Goal: Transaction & Acquisition: Purchase product/service

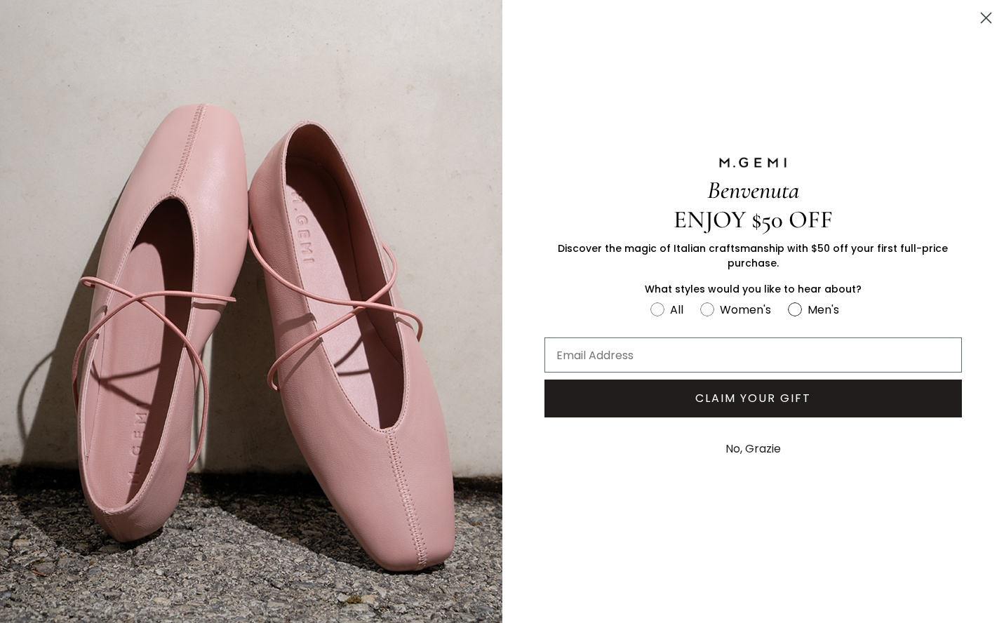
click at [794, 311] on circle "FULLSCREEN Form" at bounding box center [794, 308] width 13 height 13
click at [650, 300] on input "Men's" at bounding box center [649, 299] width 1 height 1
radio input "true"
click at [755, 96] on div "Benvenuta ENJOY $50 OFF Discover the magic of Italian craftsmanship with $50 of…" at bounding box center [753, 311] width 502 height 623
click at [753, 448] on button "No, Grazie" at bounding box center [752, 448] width 69 height 35
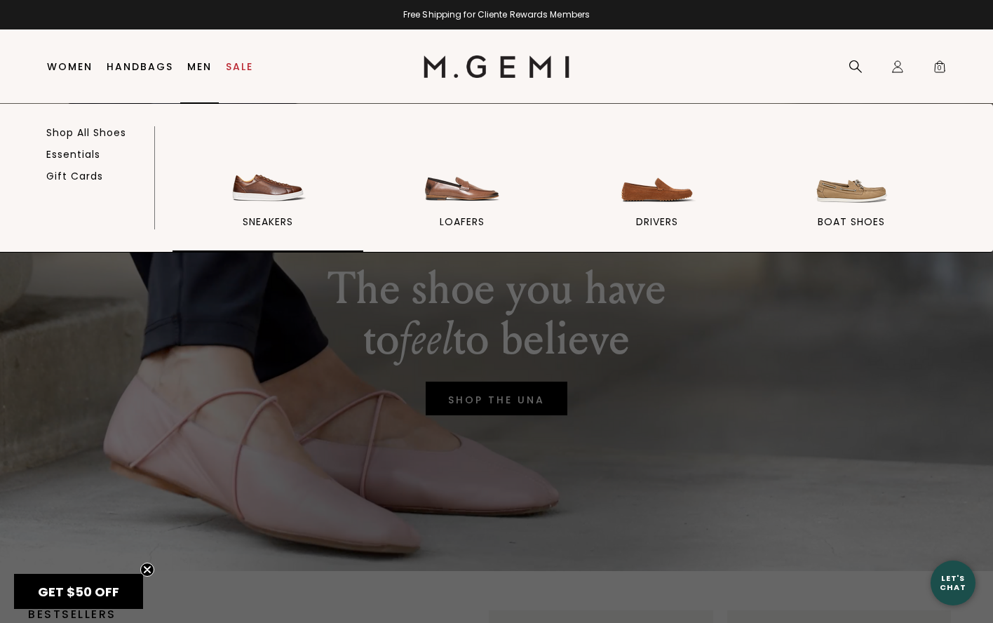
click at [281, 195] on img at bounding box center [268, 169] width 79 height 79
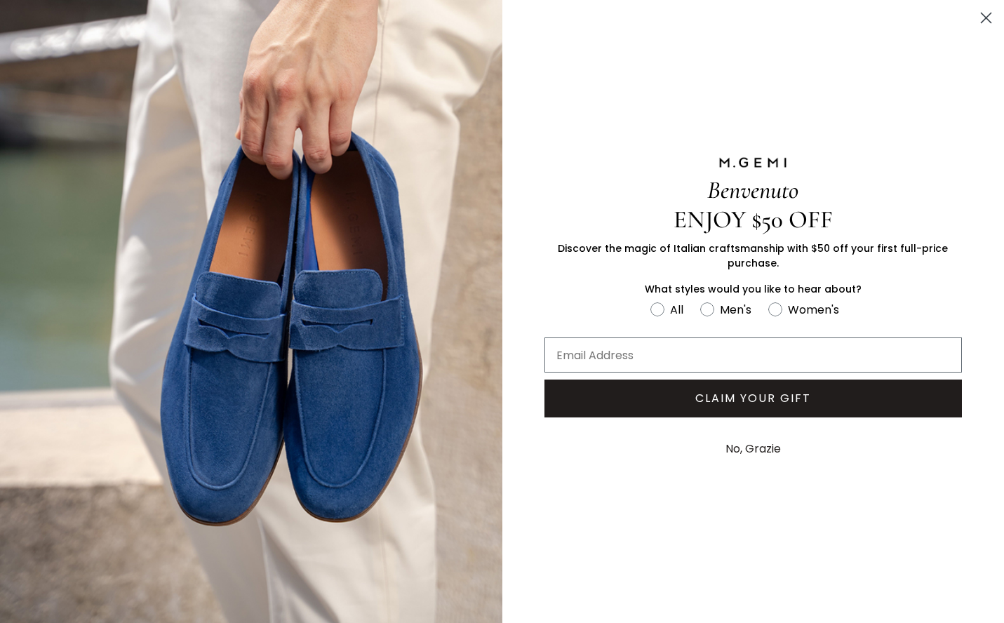
click at [984, 22] on circle "Close dialog" at bounding box center [985, 17] width 23 height 23
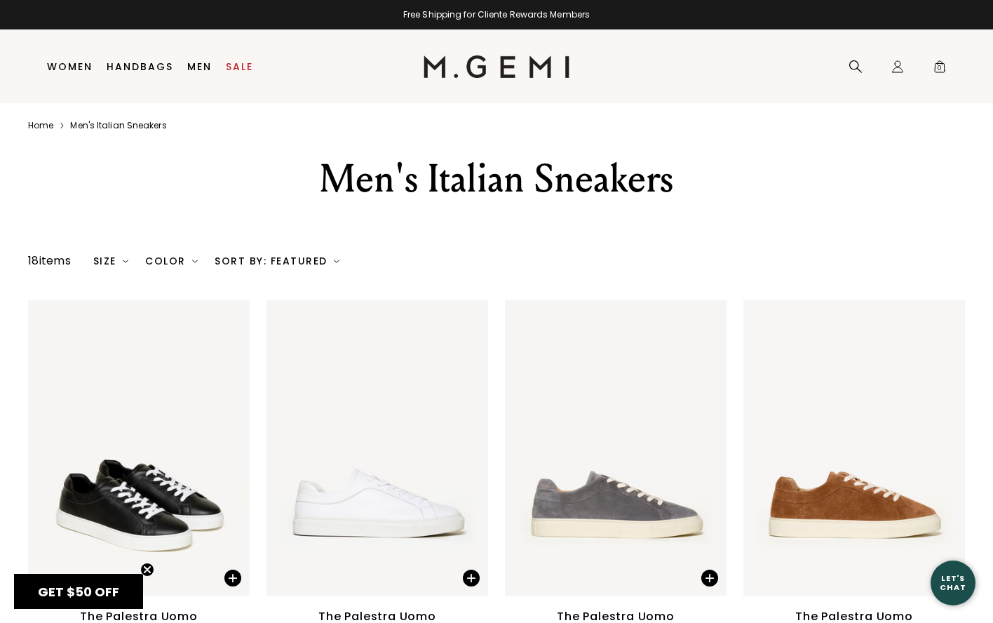
click at [917, 198] on div "Men's Italian Sneakers" at bounding box center [496, 179] width 993 height 50
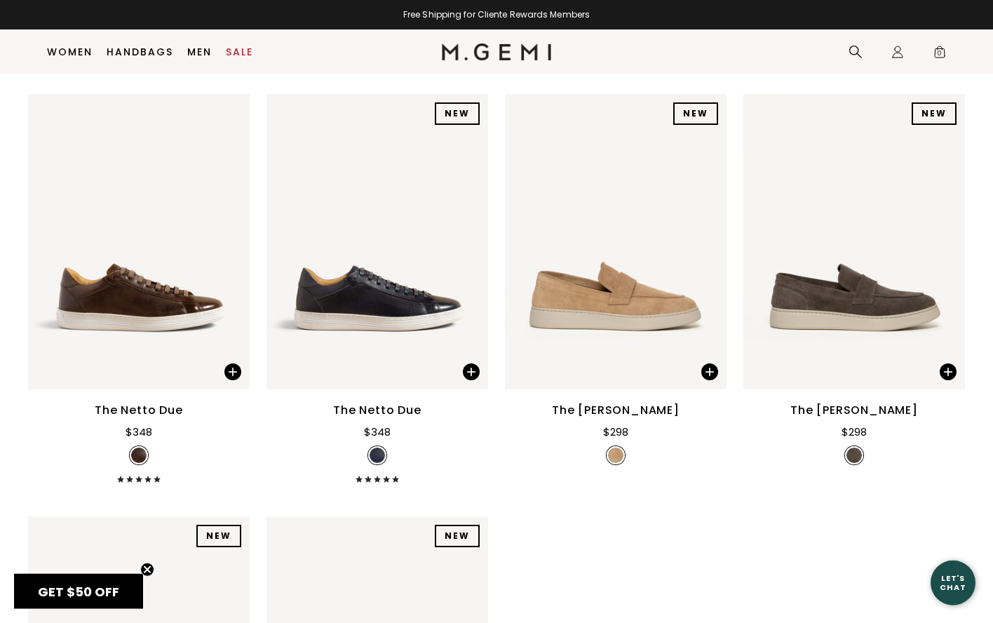
scroll to position [1352, 0]
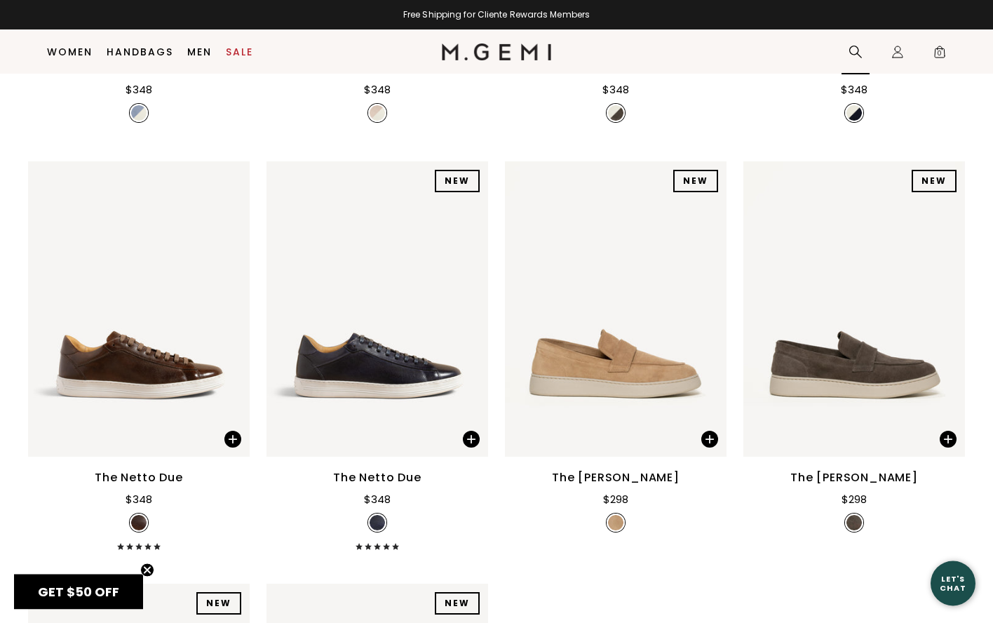
click at [856, 49] on icon at bounding box center [856, 52] width 14 height 14
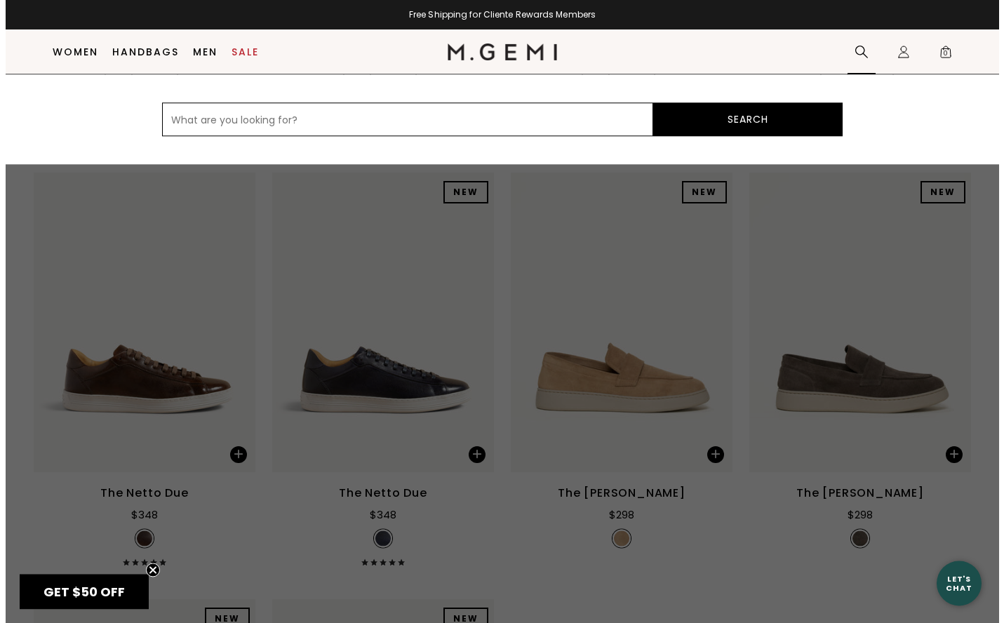
scroll to position [1359, 0]
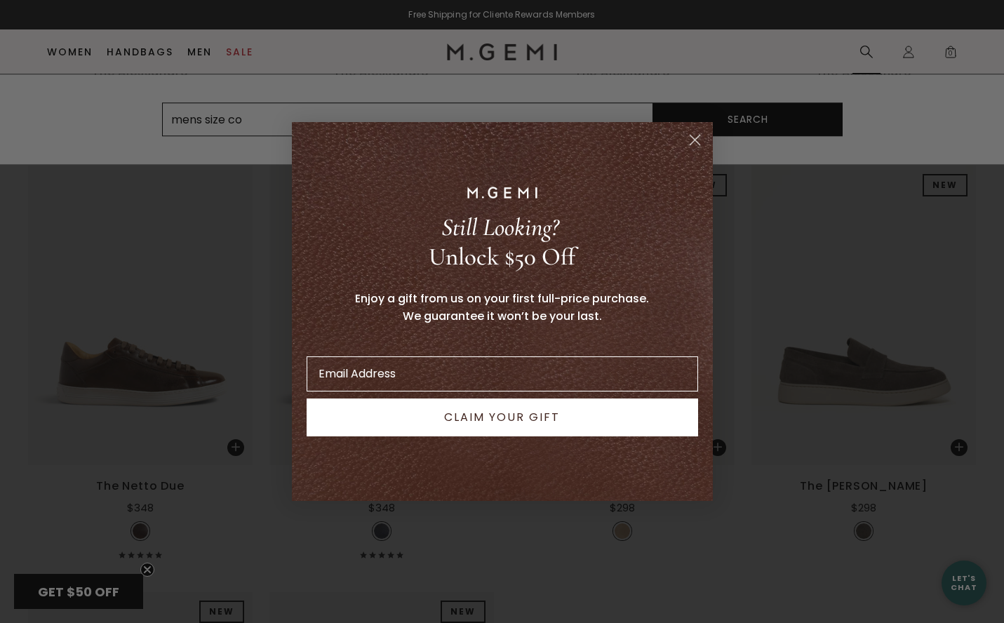
type input "mens size con"
type input "v"
click at [694, 139] on icon "Close dialog" at bounding box center [694, 140] width 10 height 10
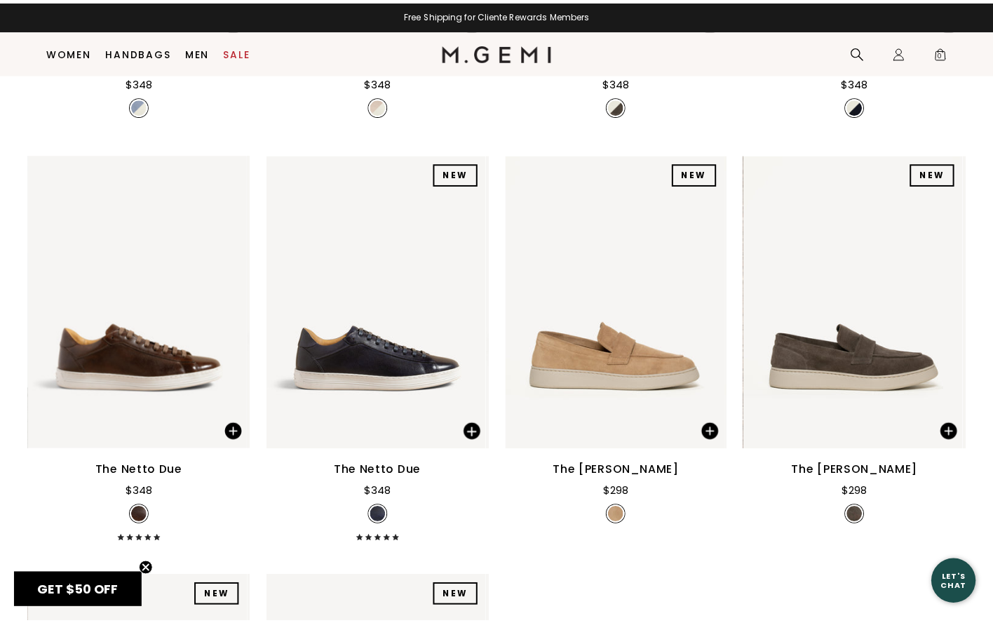
scroll to position [1352, 0]
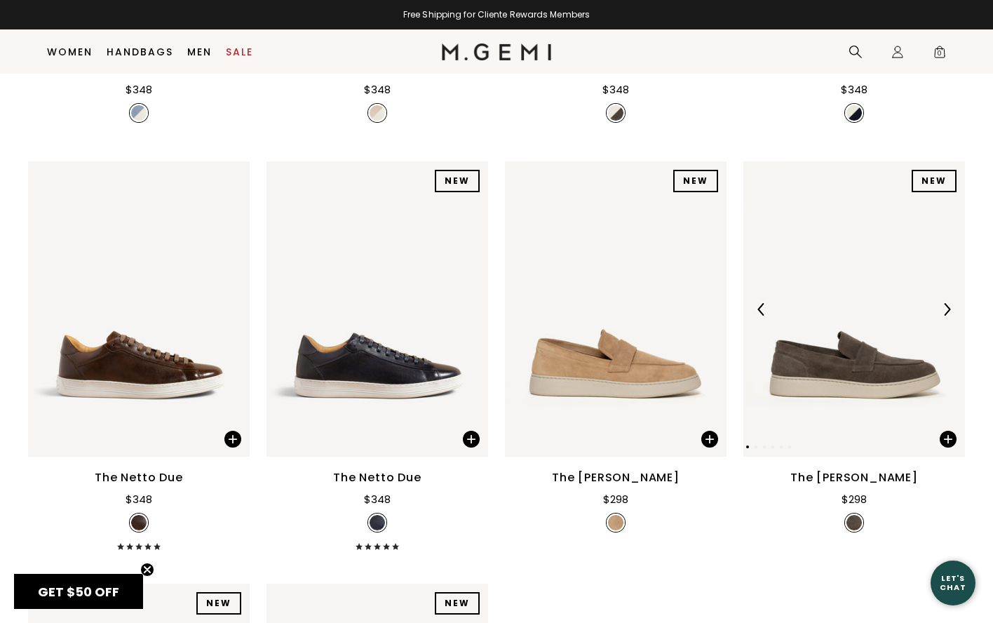
click at [811, 364] on img at bounding box center [854, 308] width 222 height 295
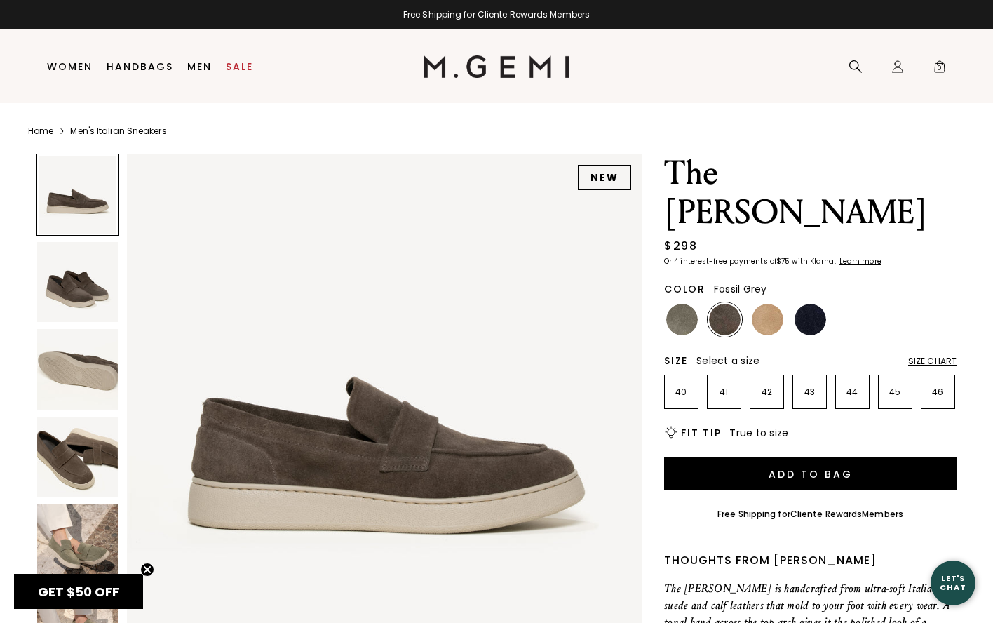
click at [922, 356] on div "Size Chart" at bounding box center [932, 361] width 48 height 11
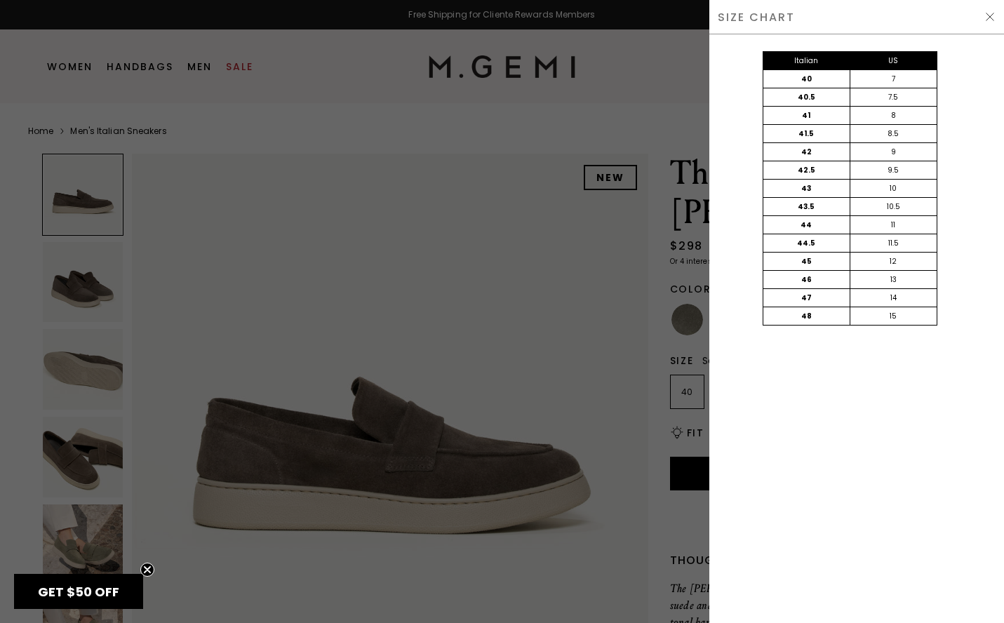
click at [768, 284] on div "46" at bounding box center [806, 280] width 87 height 18
drag, startPoint x: 992, startPoint y: 14, endPoint x: 990, endPoint y: 28, distance: 14.3
click at [992, 14] on img at bounding box center [989, 16] width 11 height 11
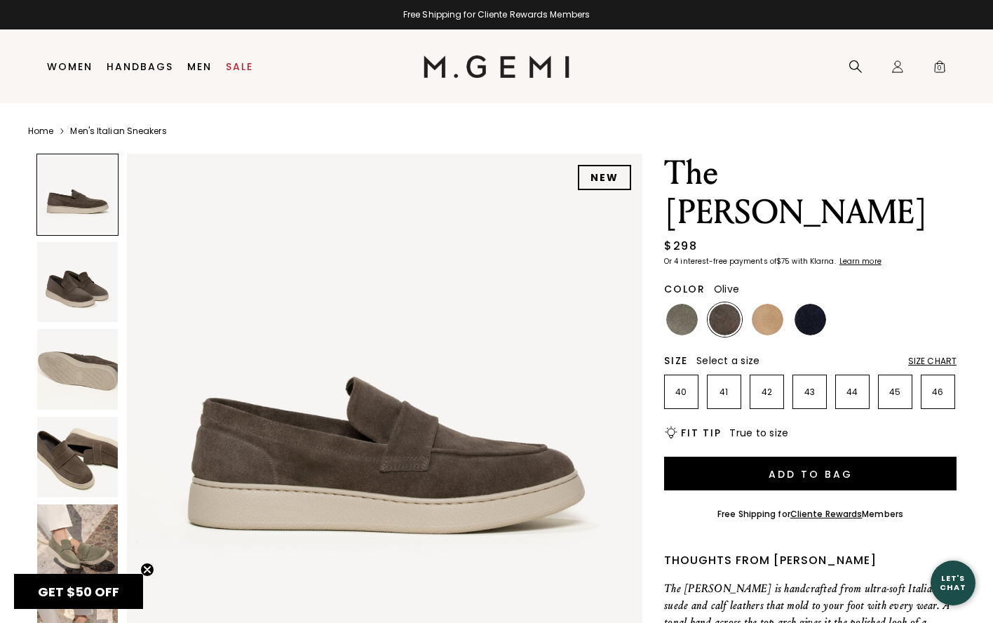
click at [687, 304] on img at bounding box center [682, 320] width 32 height 32
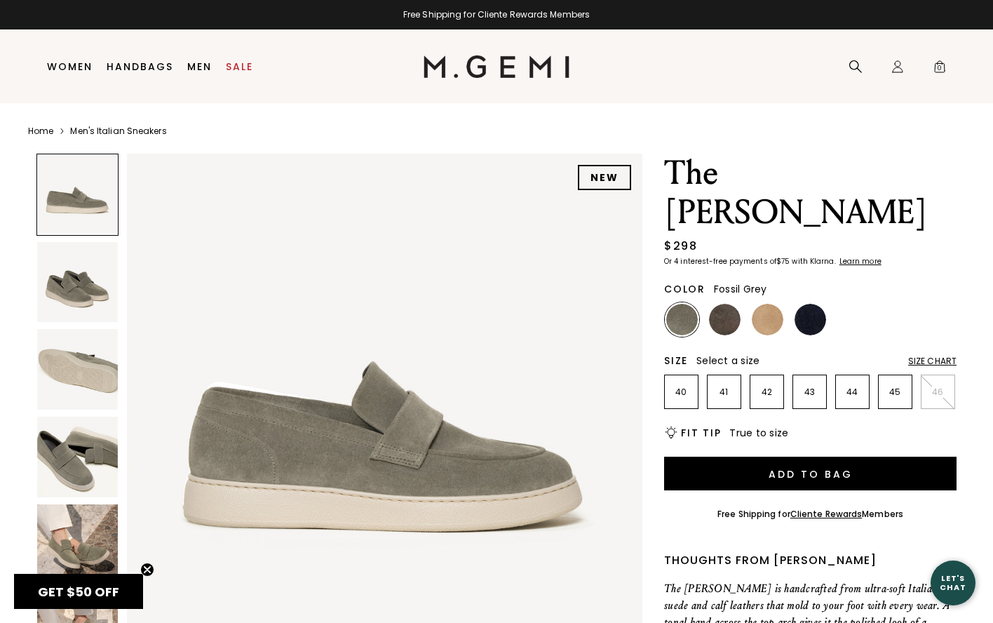
click at [723, 304] on img at bounding box center [725, 320] width 32 height 32
